Goal: Task Accomplishment & Management: Manage account settings

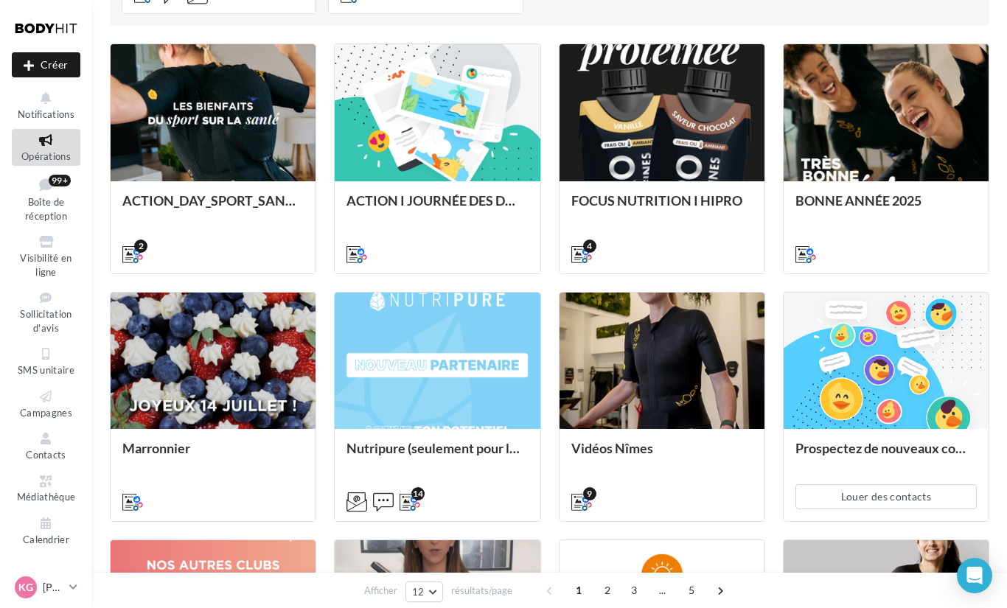
scroll to position [492, 0]
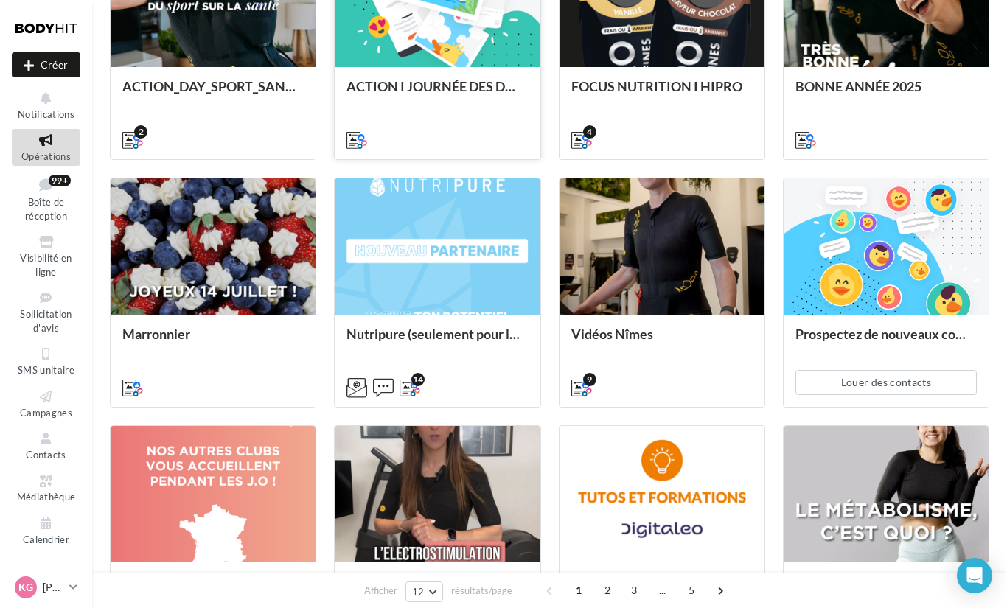
click at [376, 147] on div at bounding box center [436, 139] width 181 height 18
click at [46, 402] on icon at bounding box center [46, 397] width 60 height 17
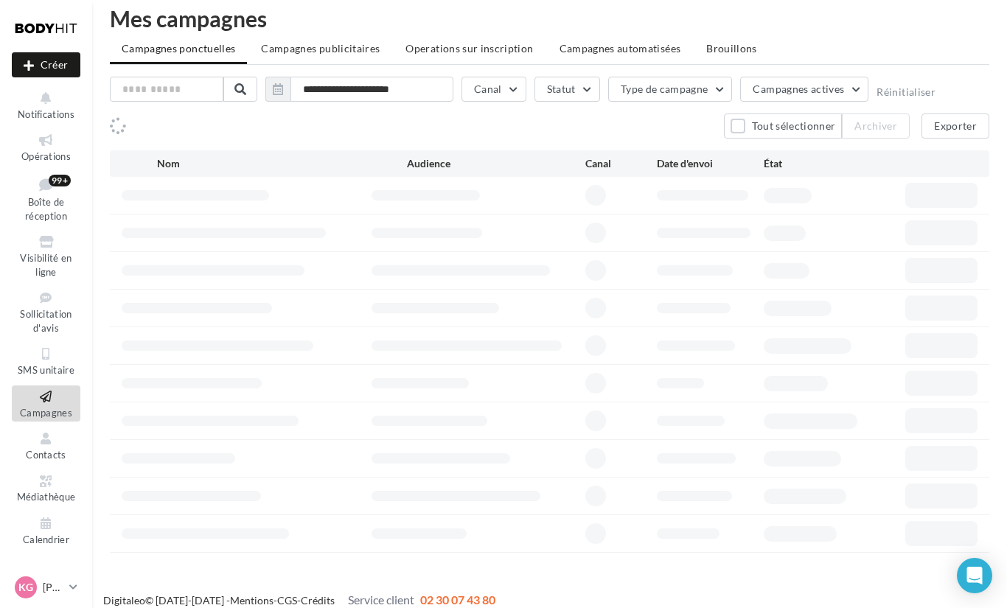
scroll to position [18, 0]
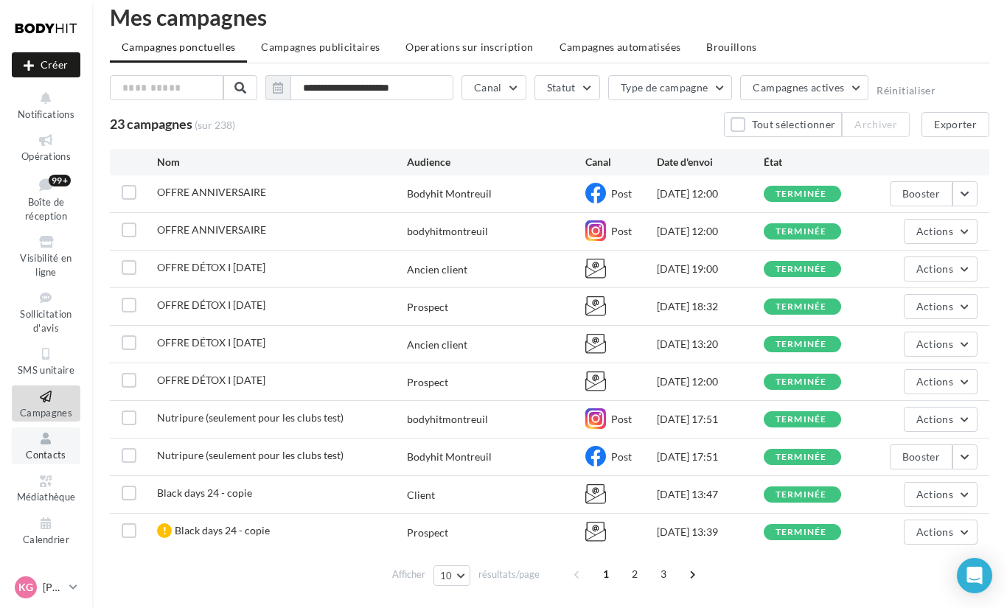
click at [38, 439] on icon at bounding box center [46, 439] width 60 height 17
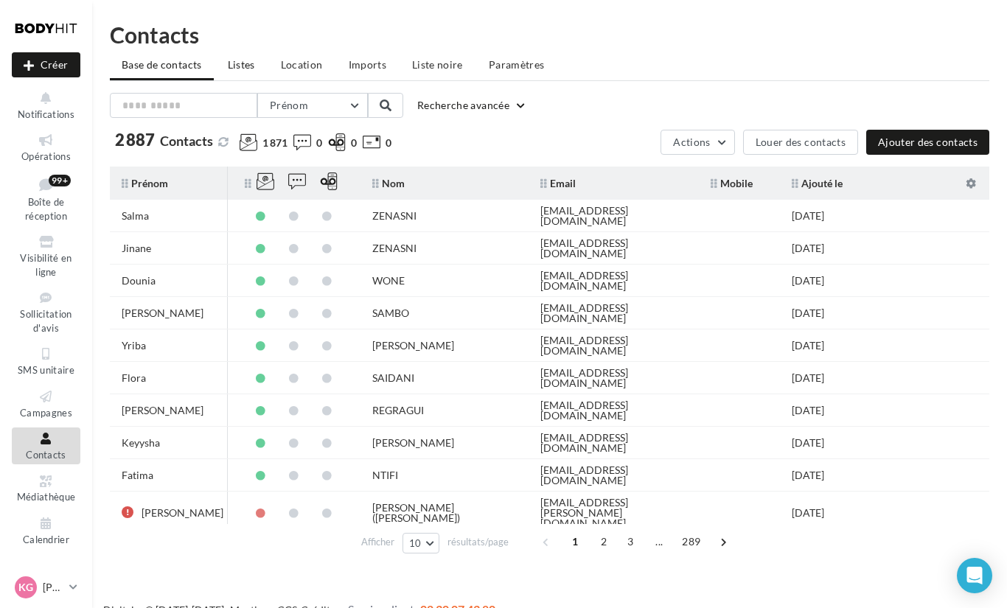
click at [245, 68] on span "Listes" at bounding box center [241, 64] width 27 height 13
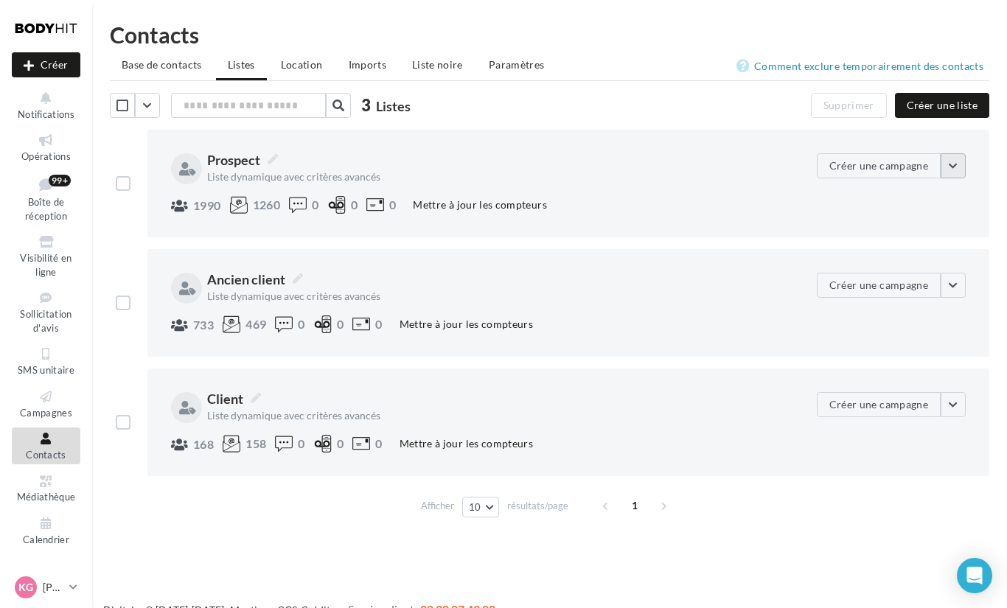
click at [946, 170] on button "button" at bounding box center [953, 165] width 25 height 25
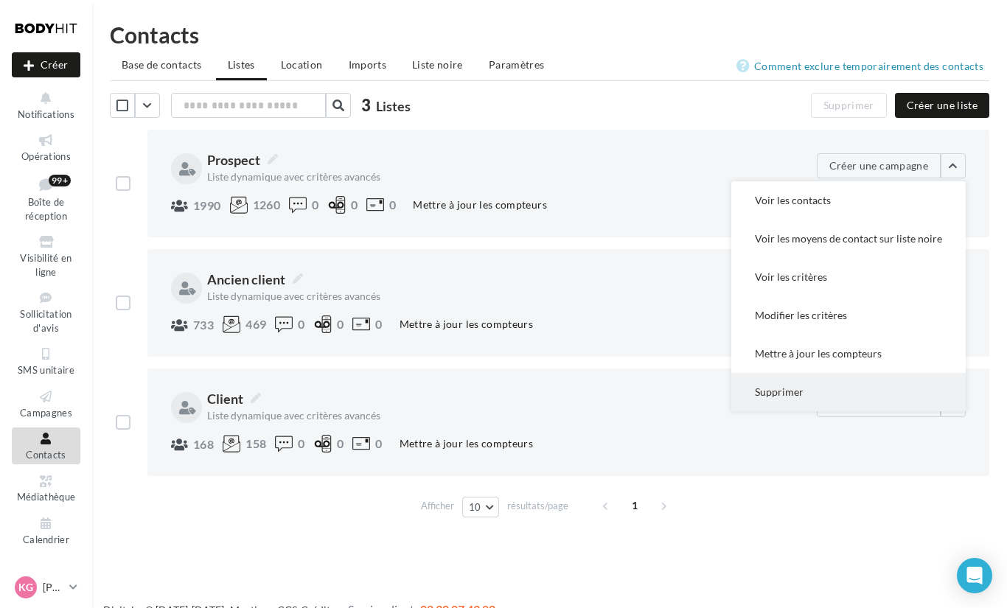
click at [787, 385] on button "Supprimer" at bounding box center [848, 392] width 234 height 38
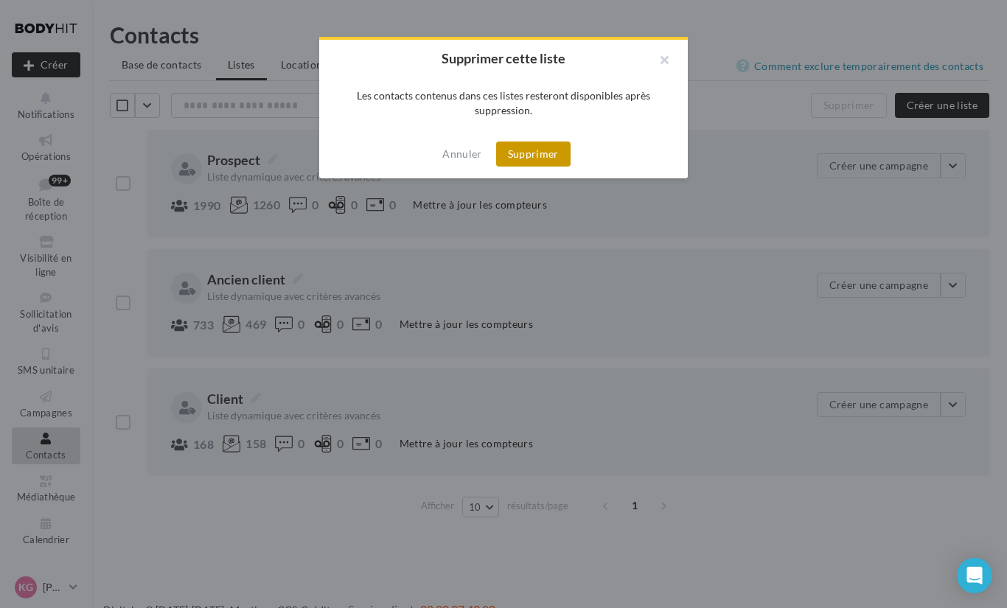
click at [530, 143] on button "Supprimer" at bounding box center [533, 154] width 74 height 25
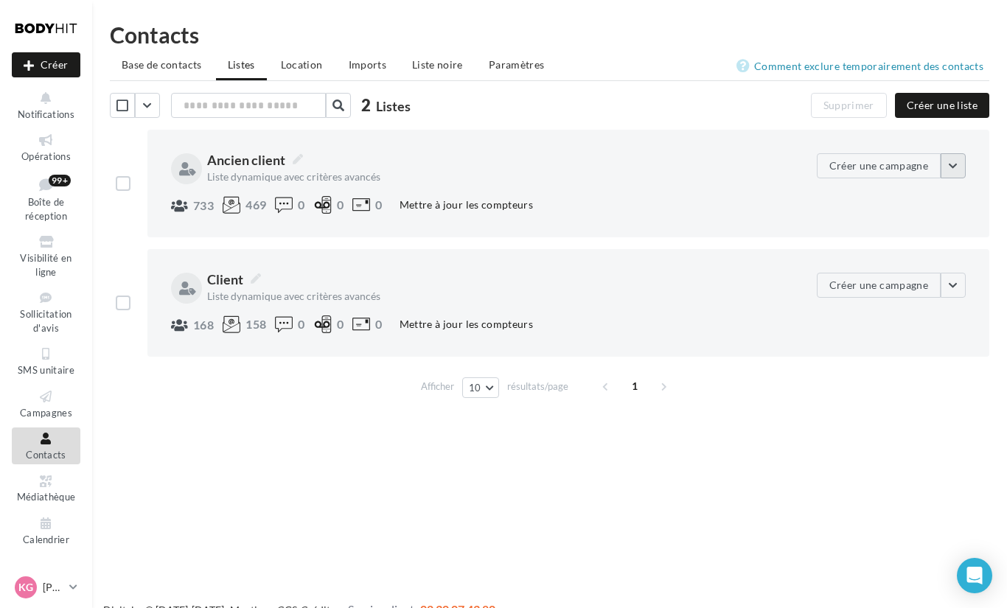
click at [951, 165] on button "button" at bounding box center [953, 165] width 25 height 25
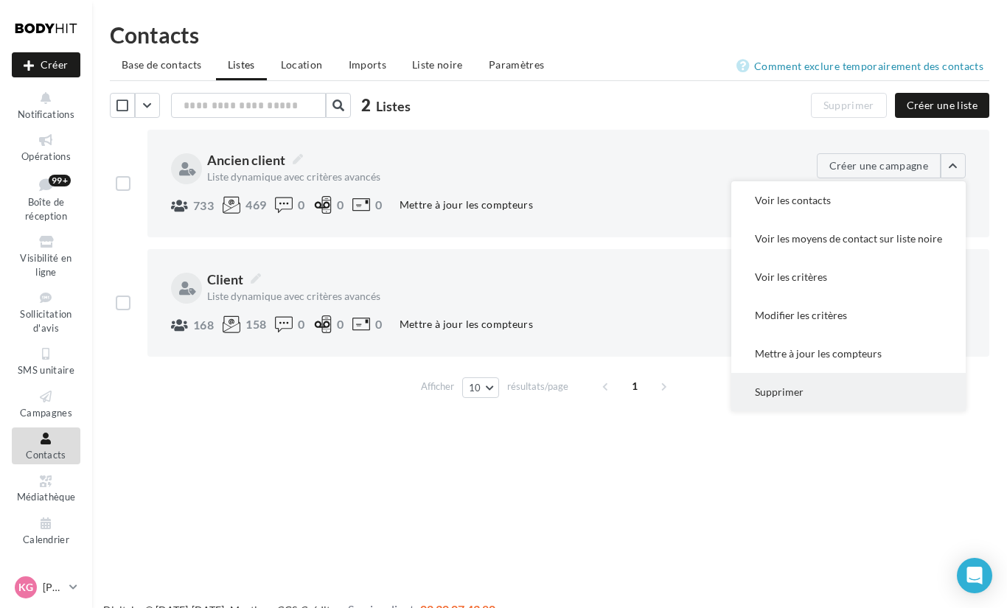
click at [784, 383] on button "Supprimer" at bounding box center [848, 392] width 234 height 38
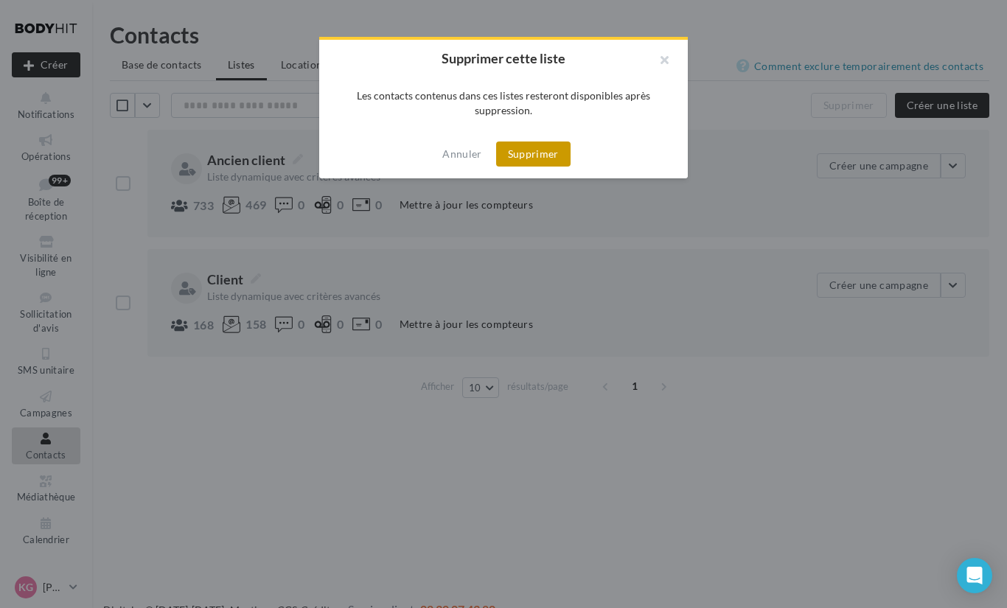
click at [537, 161] on button "Supprimer" at bounding box center [533, 154] width 74 height 25
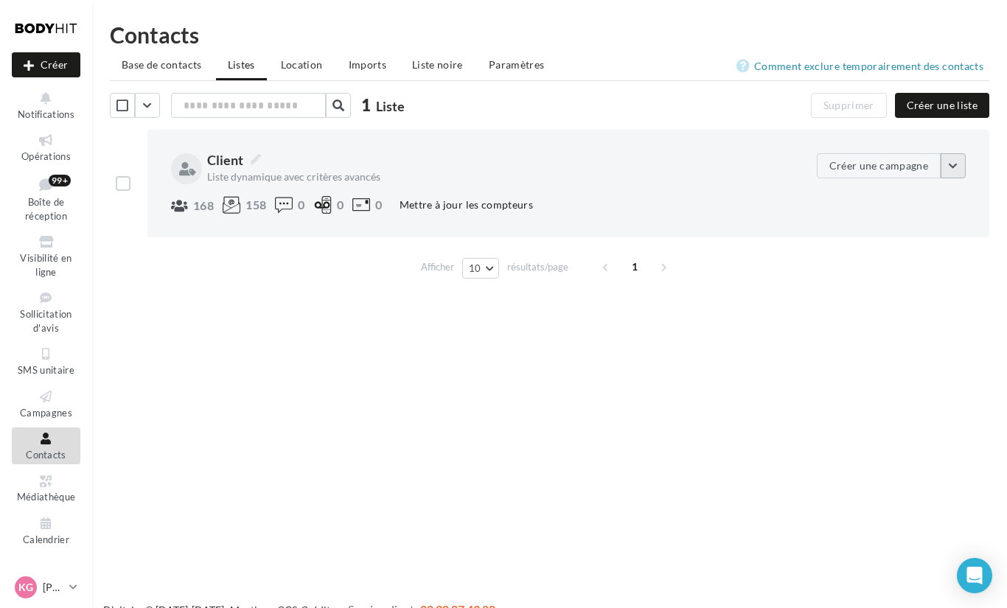
click at [950, 166] on button "button" at bounding box center [953, 165] width 25 height 25
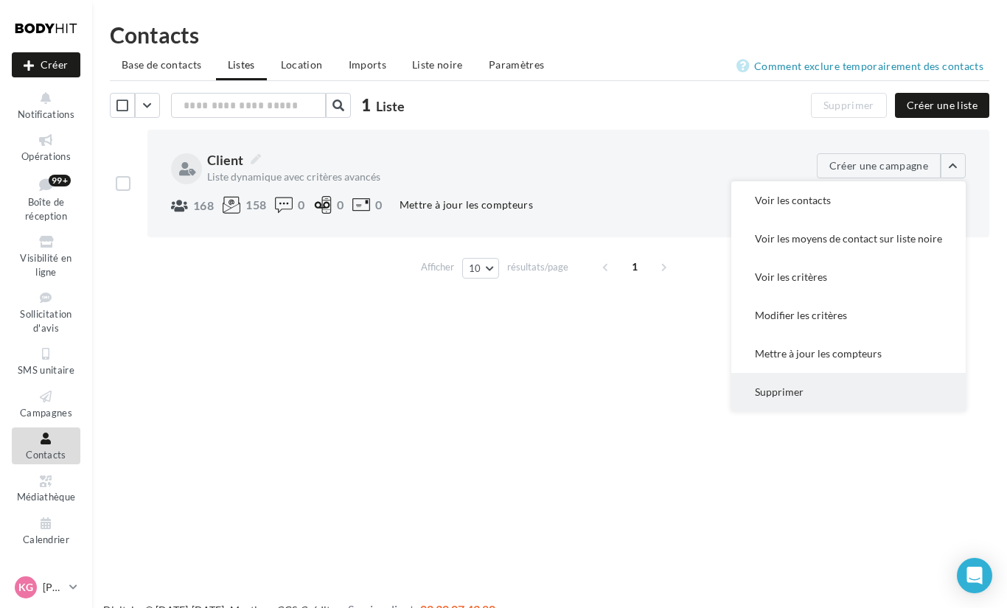
click at [795, 392] on button "Supprimer" at bounding box center [848, 392] width 234 height 38
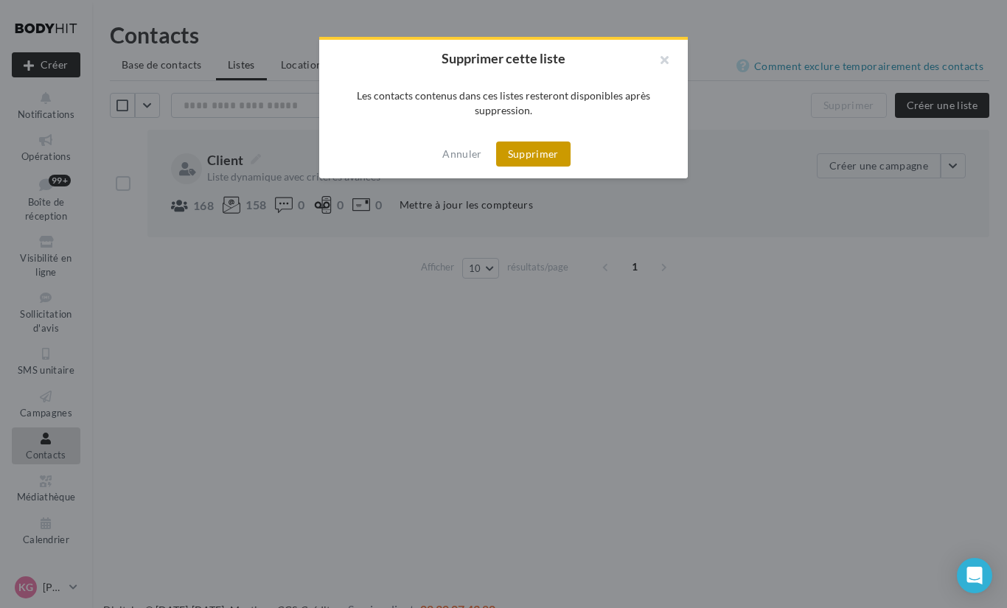
click at [536, 143] on button "Supprimer" at bounding box center [533, 154] width 74 height 25
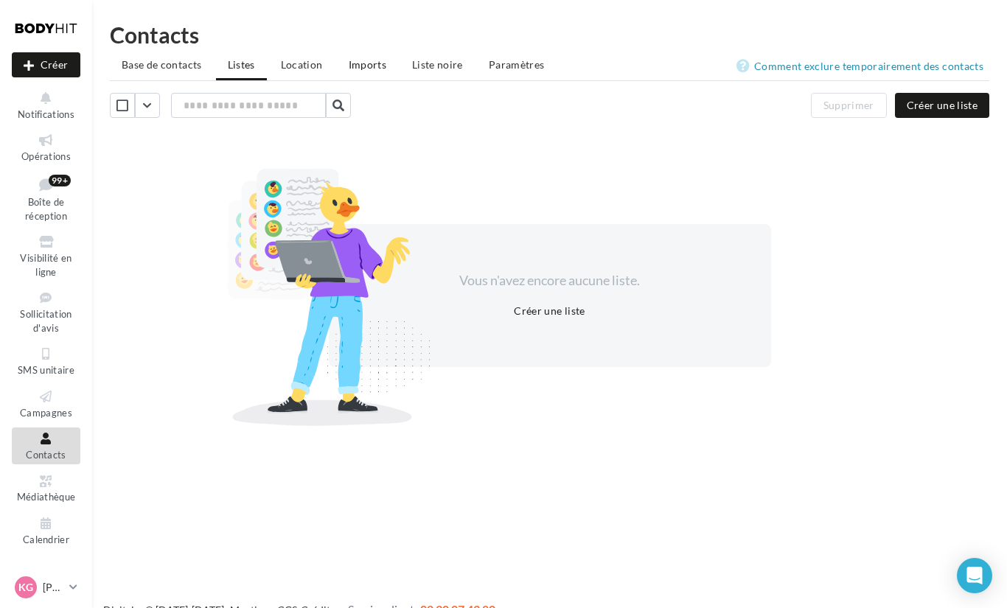
click at [381, 72] on li "Imports" at bounding box center [367, 65] width 61 height 27
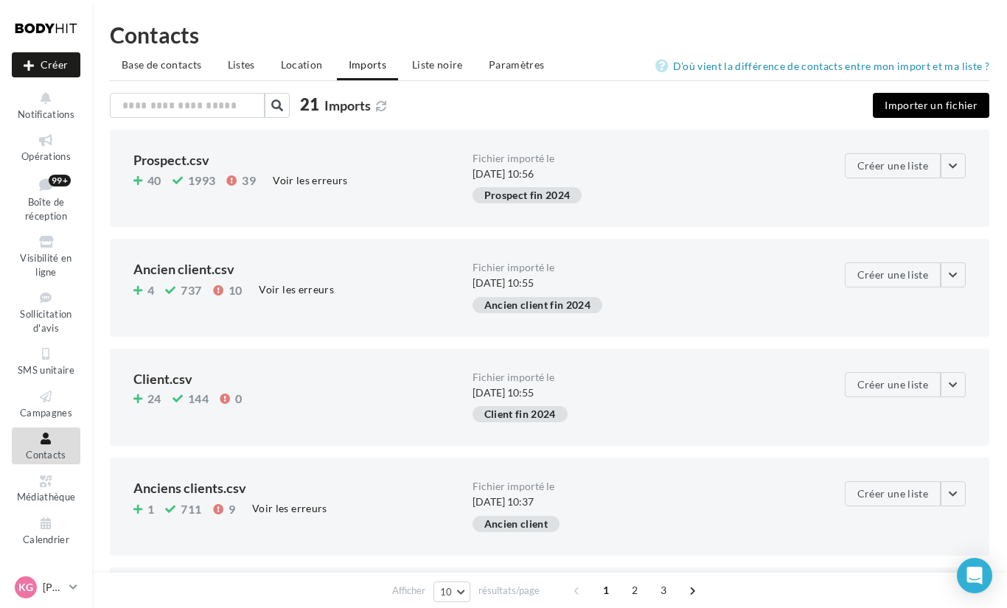
click at [935, 106] on button "Importer un fichier" at bounding box center [931, 105] width 116 height 25
